Goal: Book appointment/travel/reservation

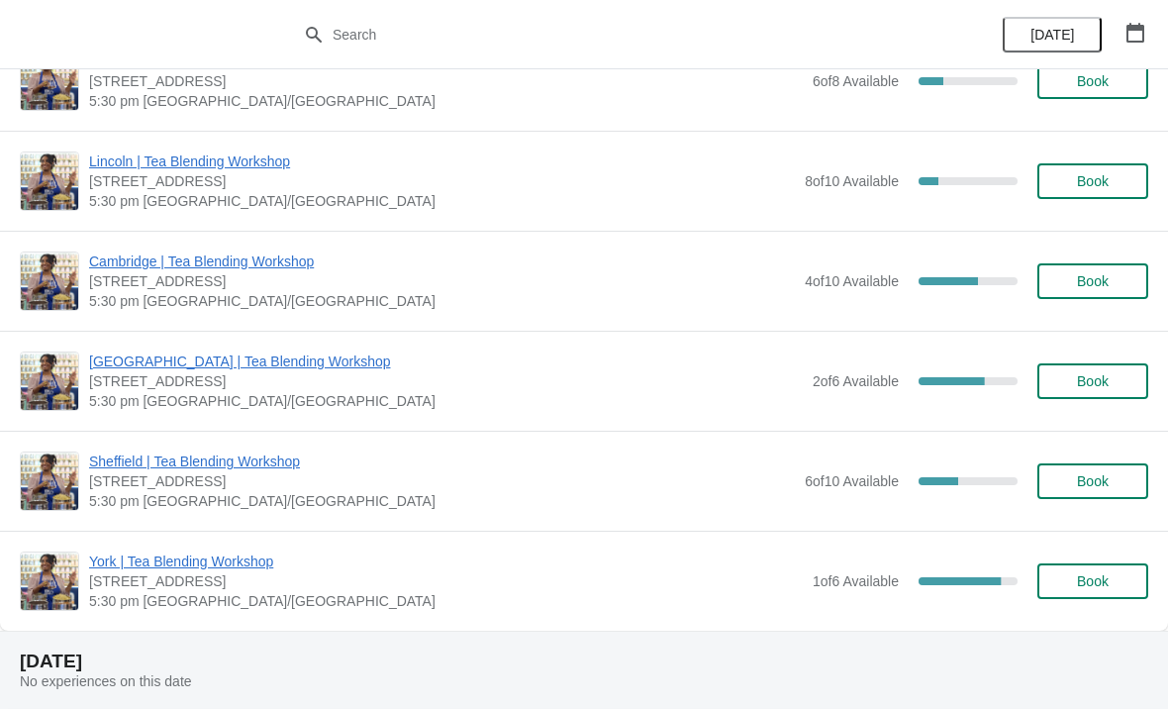
scroll to position [1890, 0]
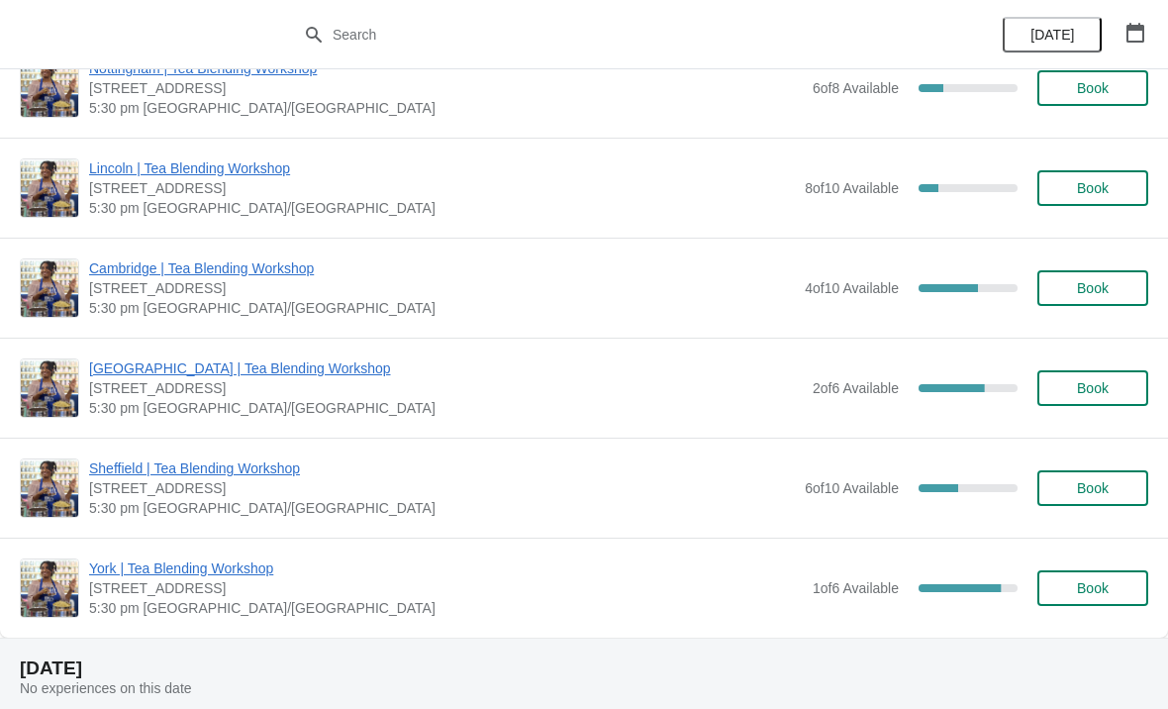
click at [1143, 18] on button "button" at bounding box center [1136, 33] width 36 height 36
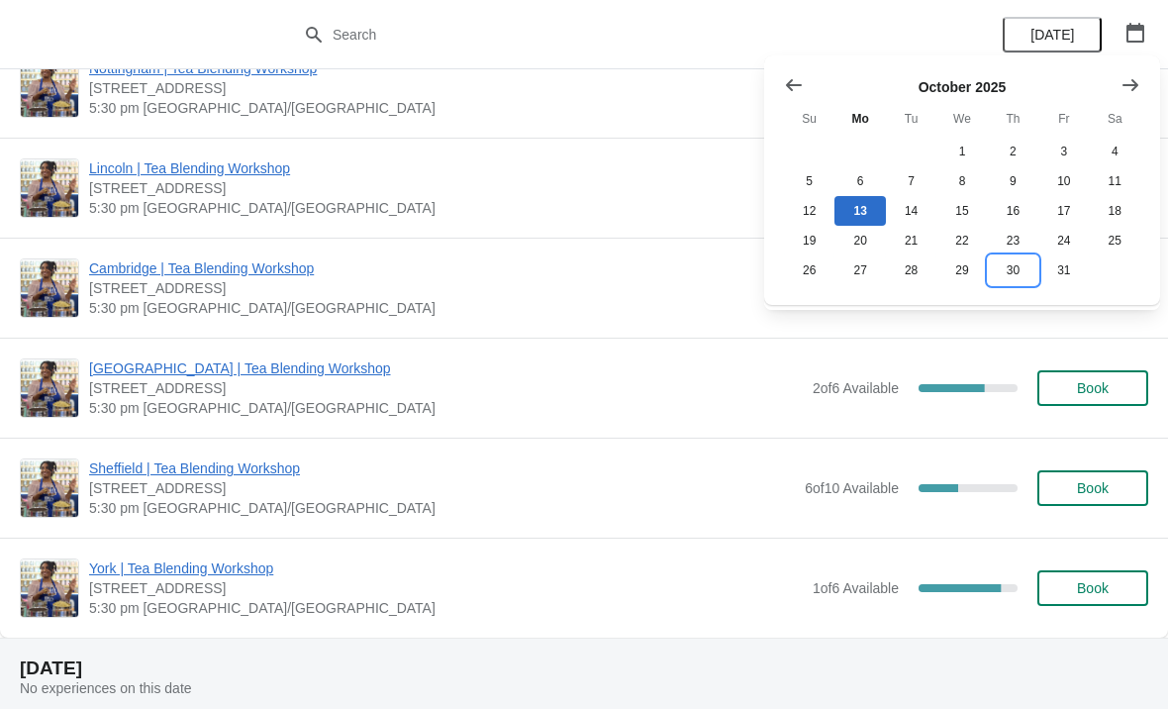
click at [1007, 275] on button "30" at bounding box center [1013, 270] width 50 height 30
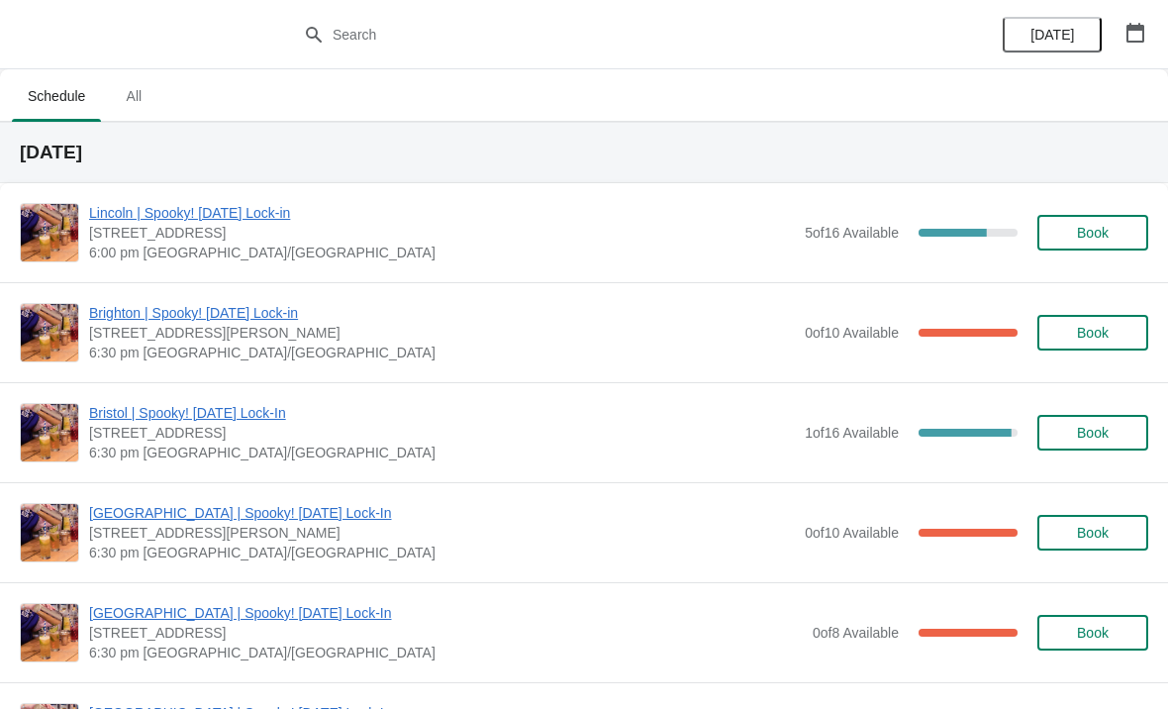
scroll to position [0, 0]
click at [1112, 342] on button "Book" at bounding box center [1093, 333] width 111 height 36
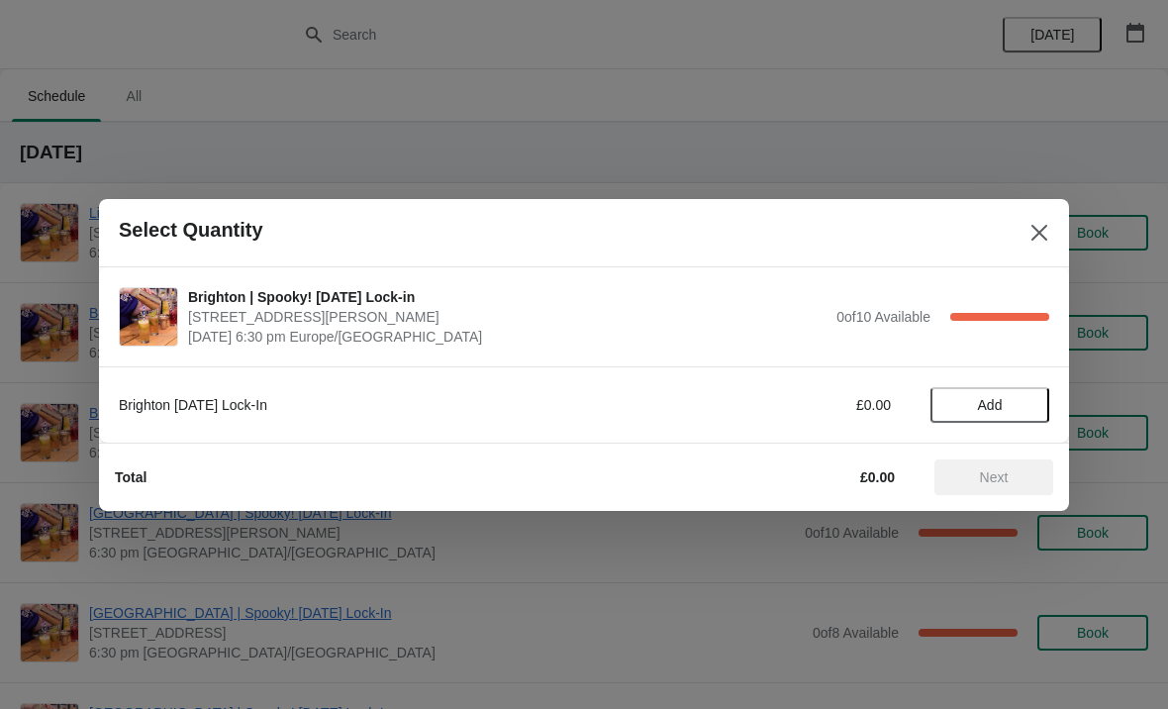
click at [1019, 410] on span "Add" at bounding box center [990, 405] width 83 height 16
click at [1026, 484] on span "Next" at bounding box center [994, 477] width 87 height 16
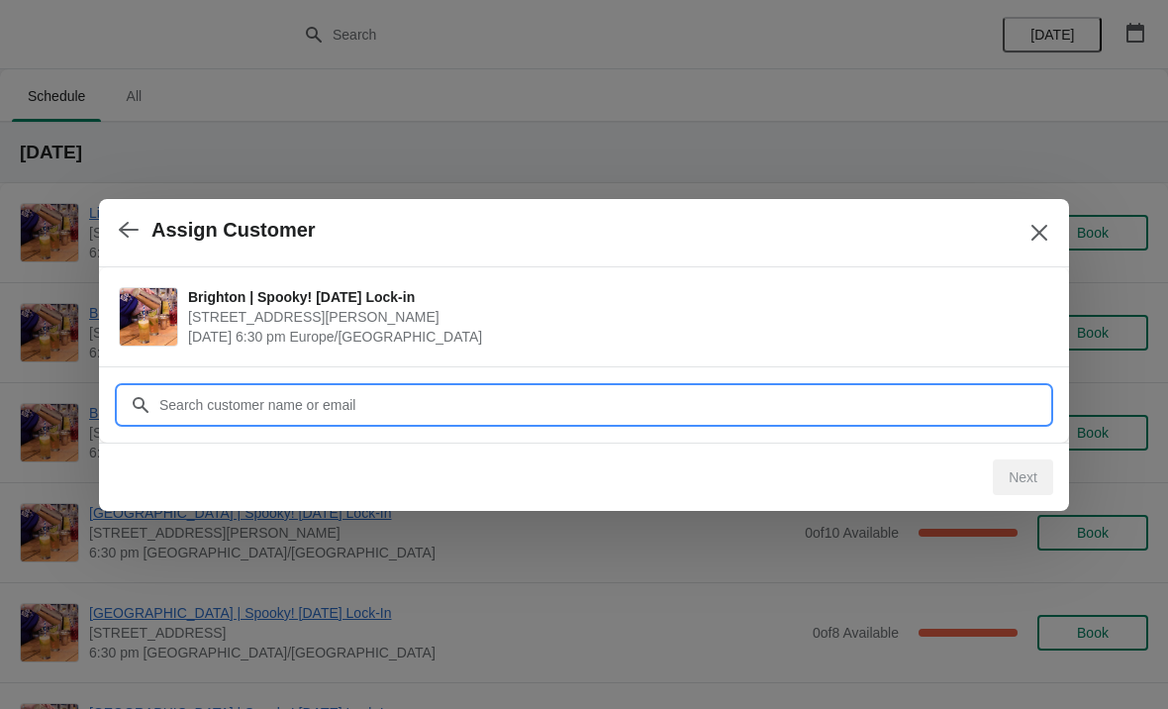
click at [405, 414] on input "Customer" at bounding box center [603, 405] width 891 height 36
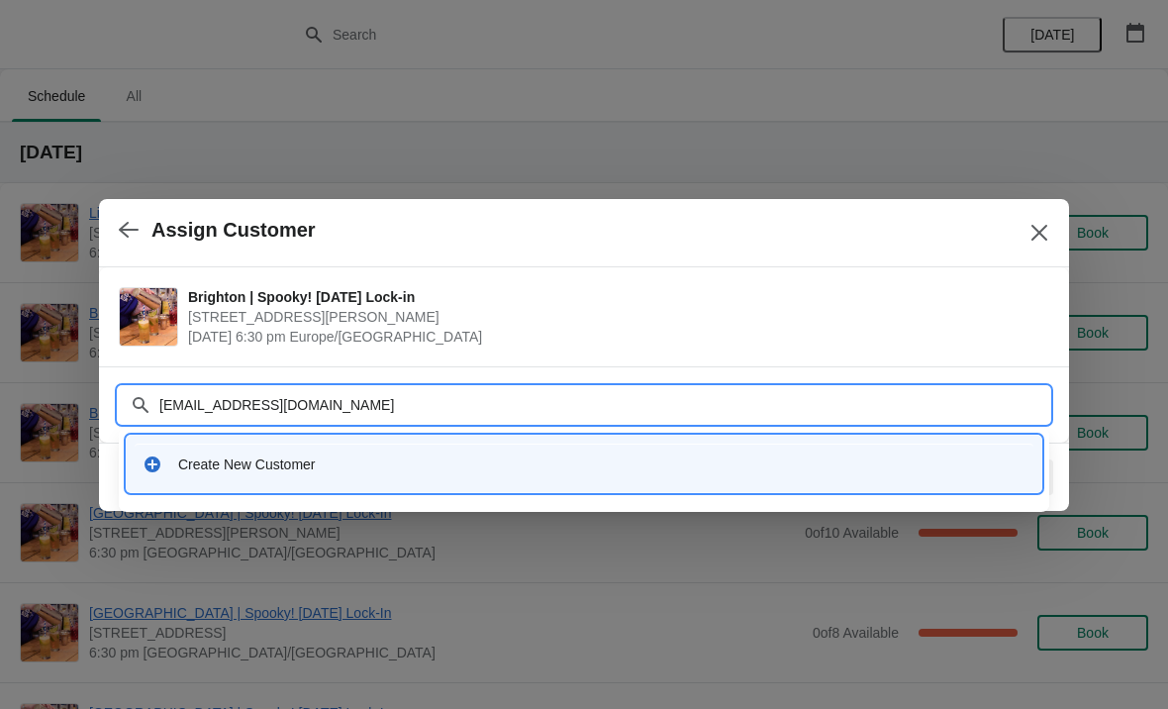
type input "[EMAIL_ADDRESS][DOMAIN_NAME]"
click at [460, 412] on input "[EMAIL_ADDRESS][DOMAIN_NAME]" at bounding box center [603, 405] width 891 height 36
click at [400, 471] on div "Create New Customer" at bounding box center [602, 464] width 848 height 20
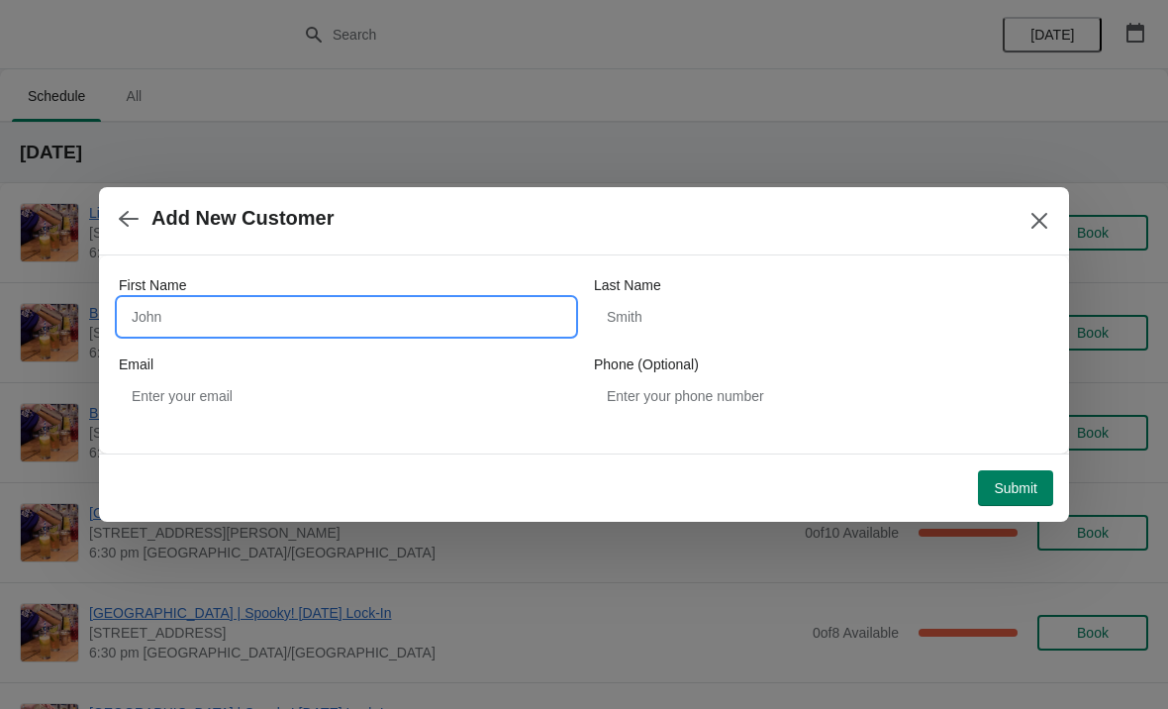
click at [402, 331] on input "First Name" at bounding box center [346, 317] width 455 height 36
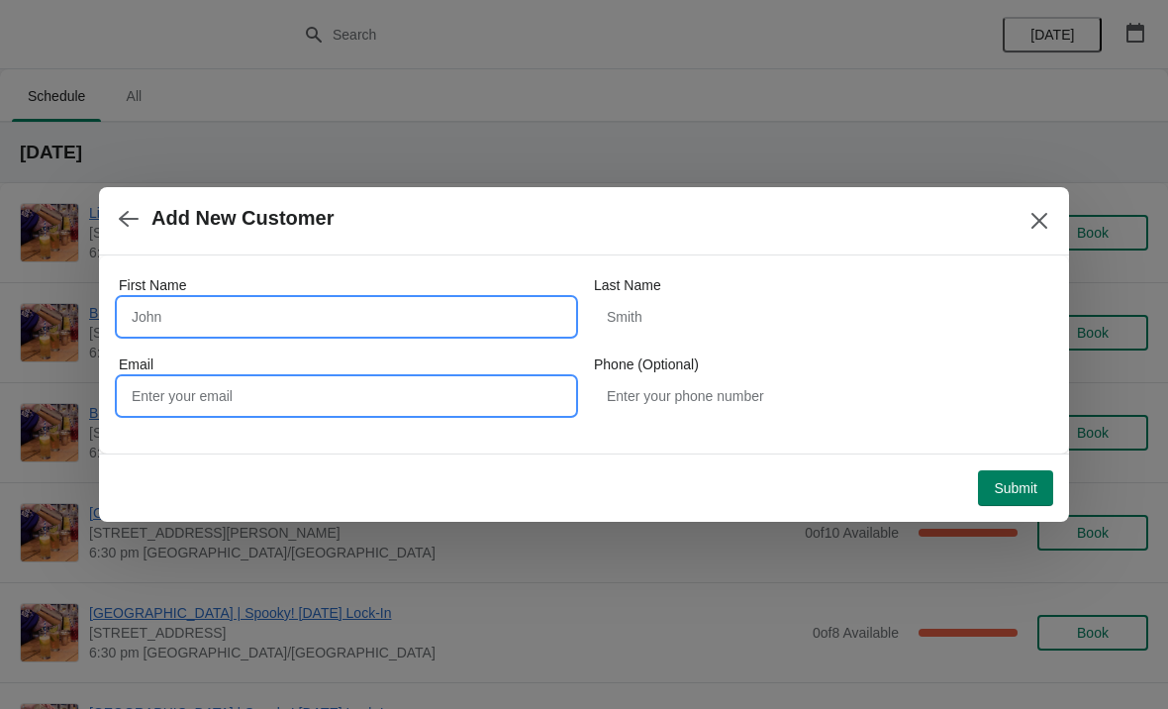
click at [462, 403] on input "Email" at bounding box center [346, 396] width 455 height 36
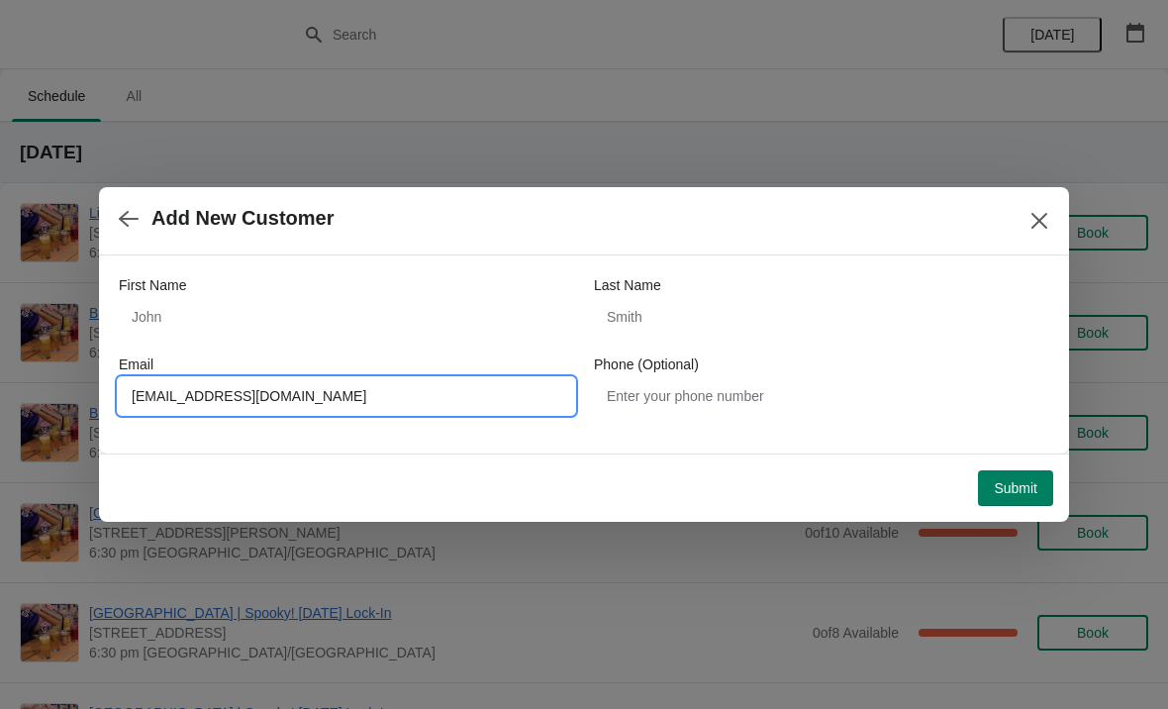
type input "[EMAIL_ADDRESS][DOMAIN_NAME]"
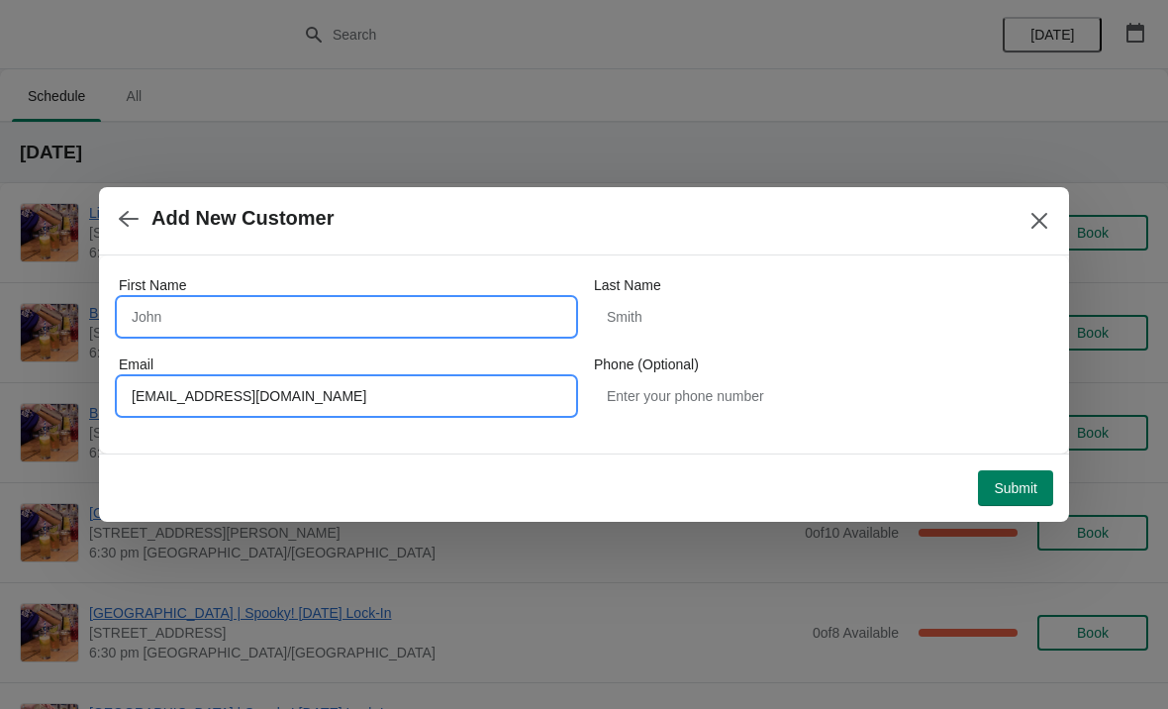
click at [447, 332] on input "First Name" at bounding box center [346, 317] width 455 height 36
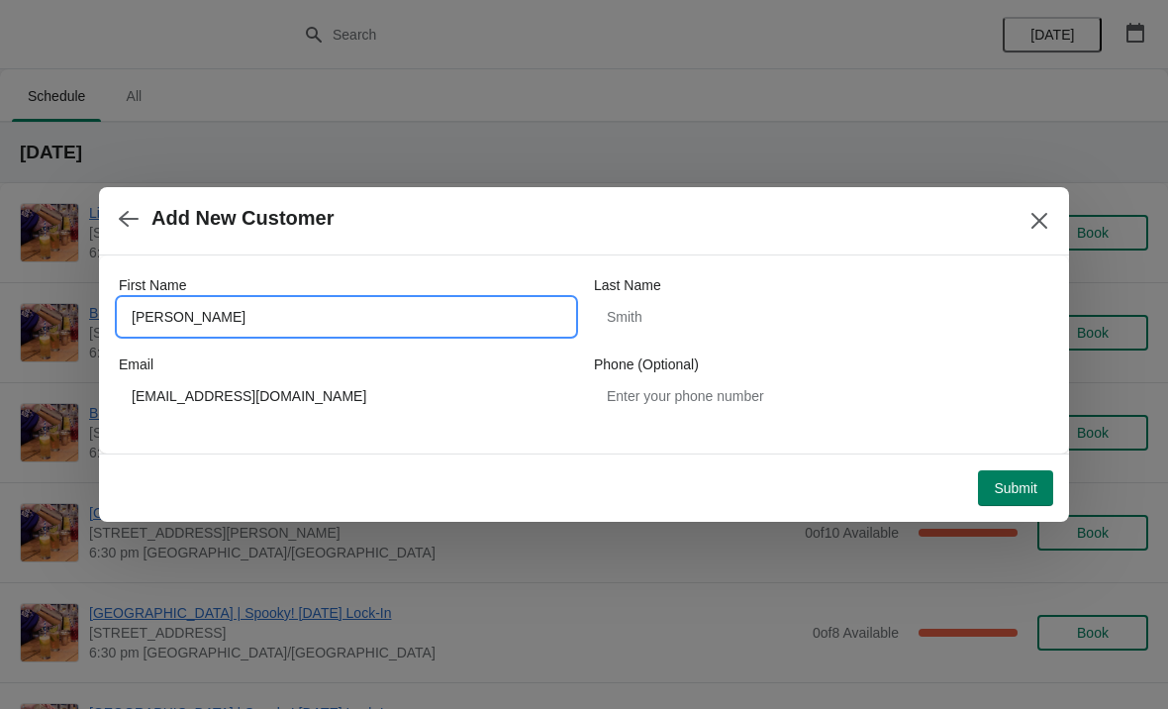
type input "[PERSON_NAME]"
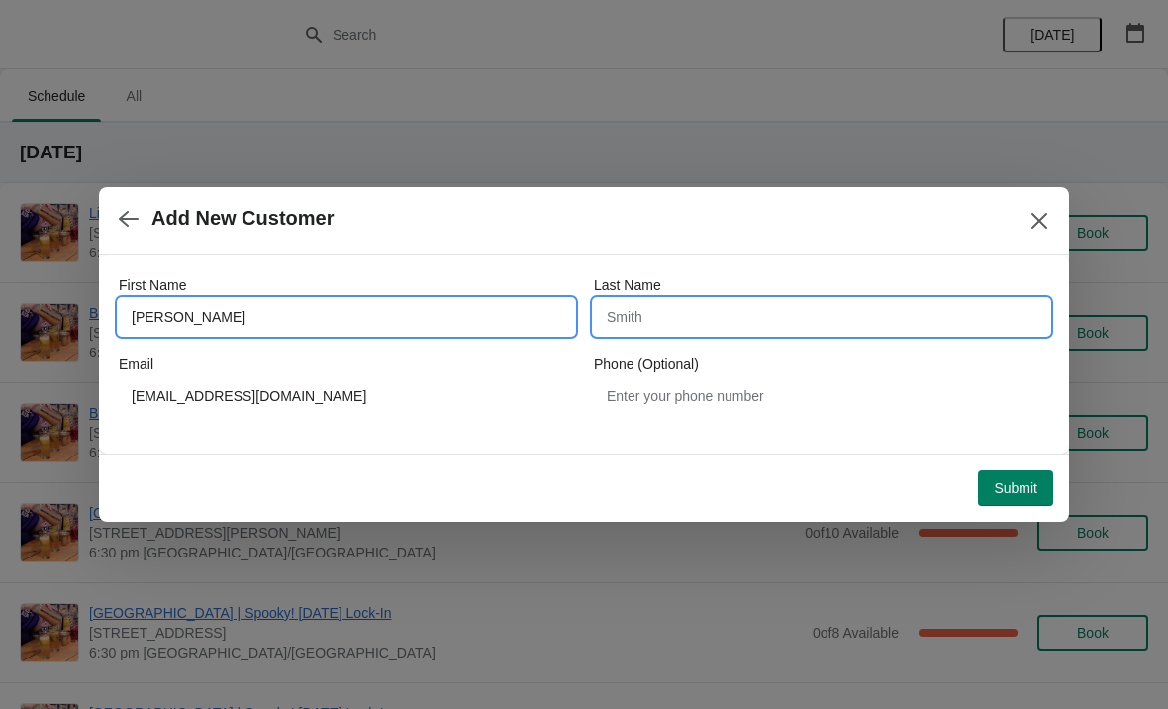
click at [812, 316] on input "Last Name" at bounding box center [821, 317] width 455 height 36
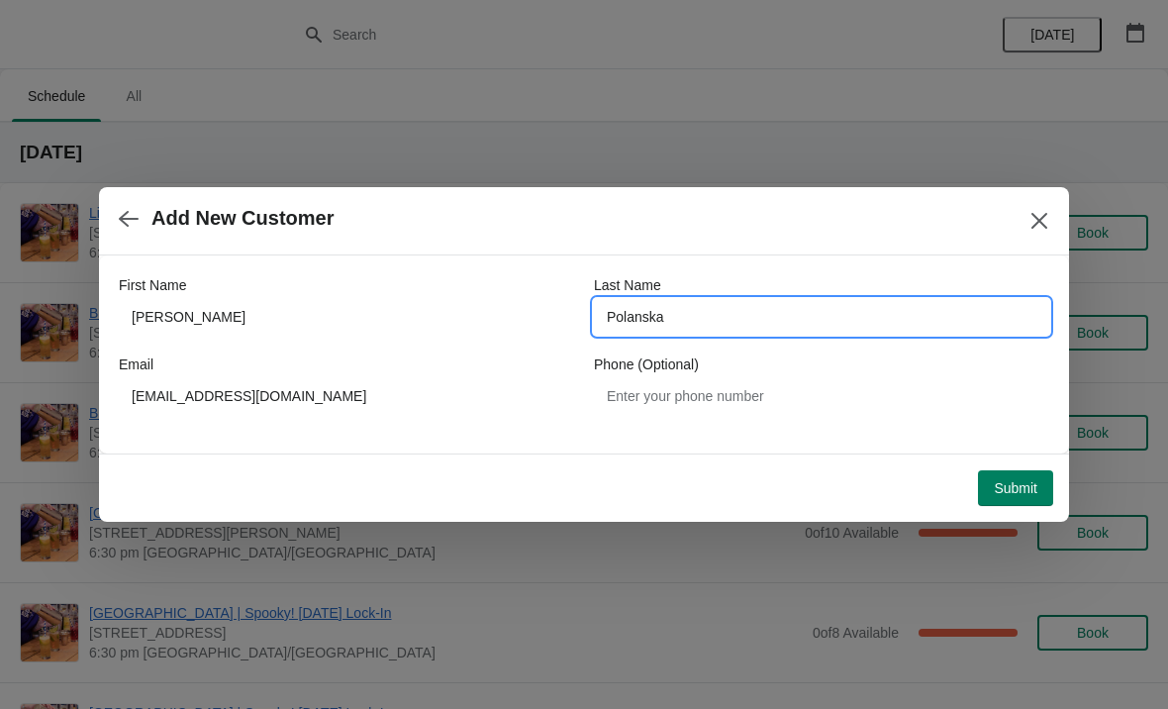
type input "Polanska"
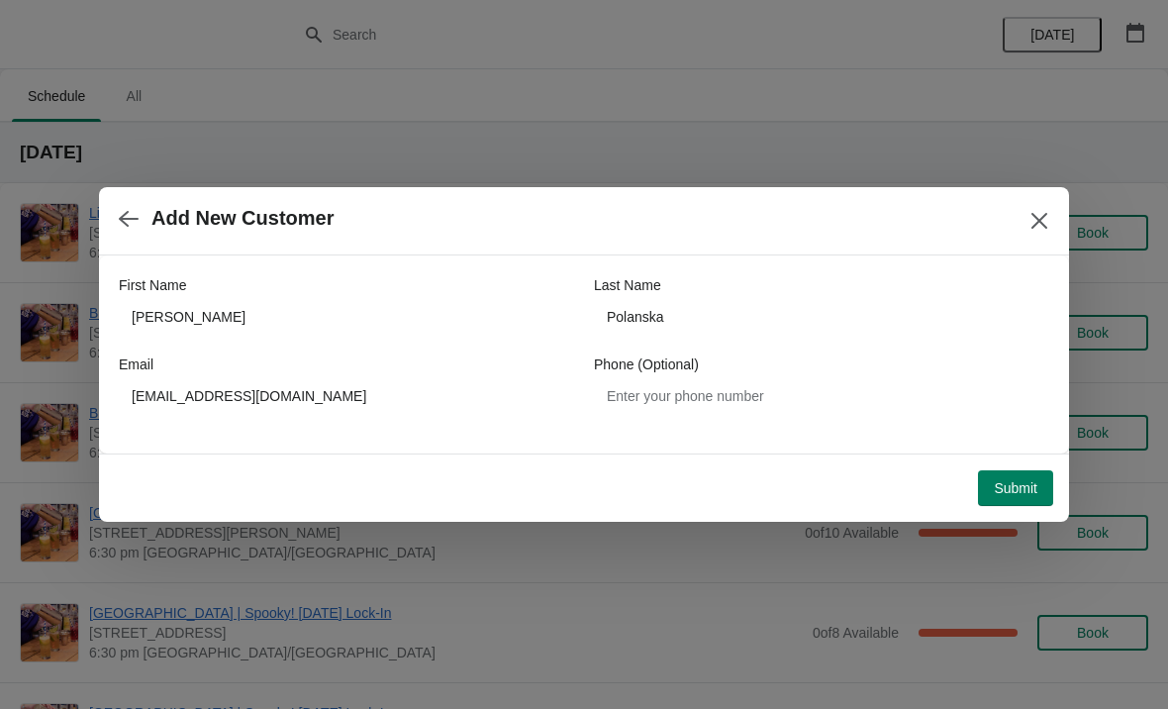
click at [1015, 466] on div "Submit" at bounding box center [580, 484] width 947 height 44
click at [1005, 495] on span "Submit" at bounding box center [1016, 488] width 44 height 16
click at [916, 470] on div "Loading Submit" at bounding box center [580, 484] width 947 height 44
click at [1015, 477] on div "Loading Submit" at bounding box center [1015, 488] width 75 height 36
click at [228, 251] on div "Add New Customer" at bounding box center [584, 221] width 970 height 68
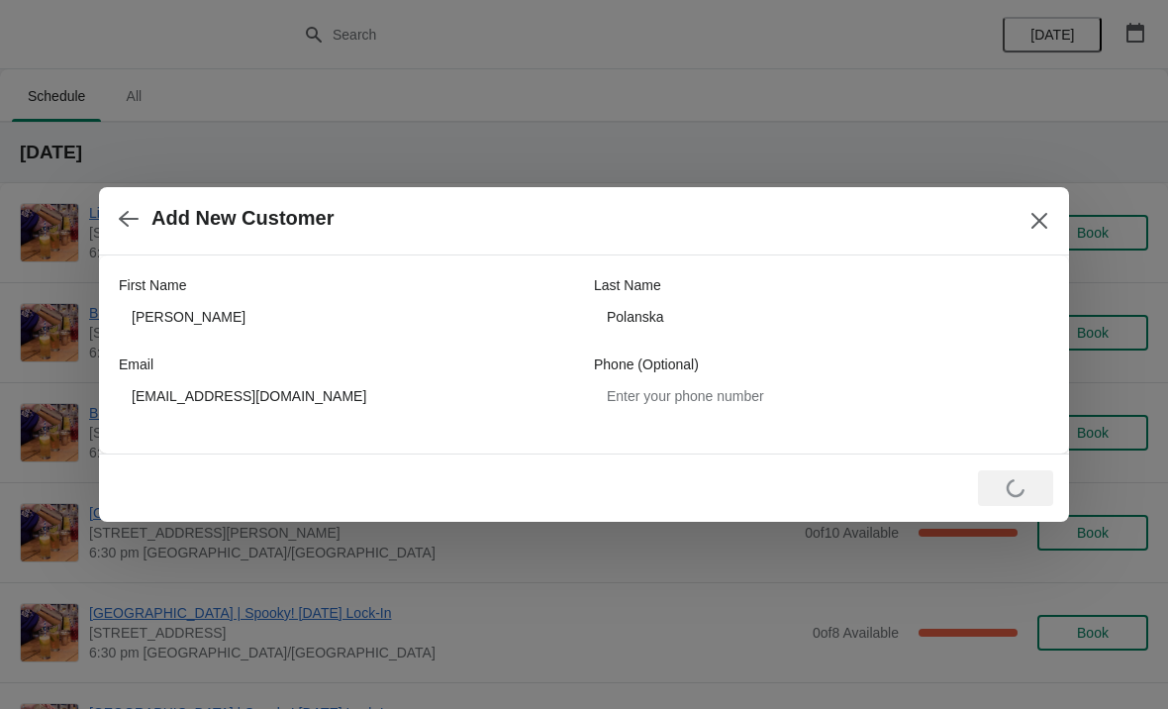
click at [459, 505] on div "Loading Submit" at bounding box center [580, 484] width 947 height 44
click at [1050, 237] on button "Close" at bounding box center [1040, 221] width 36 height 36
